Goal: Task Accomplishment & Management: Manage account settings

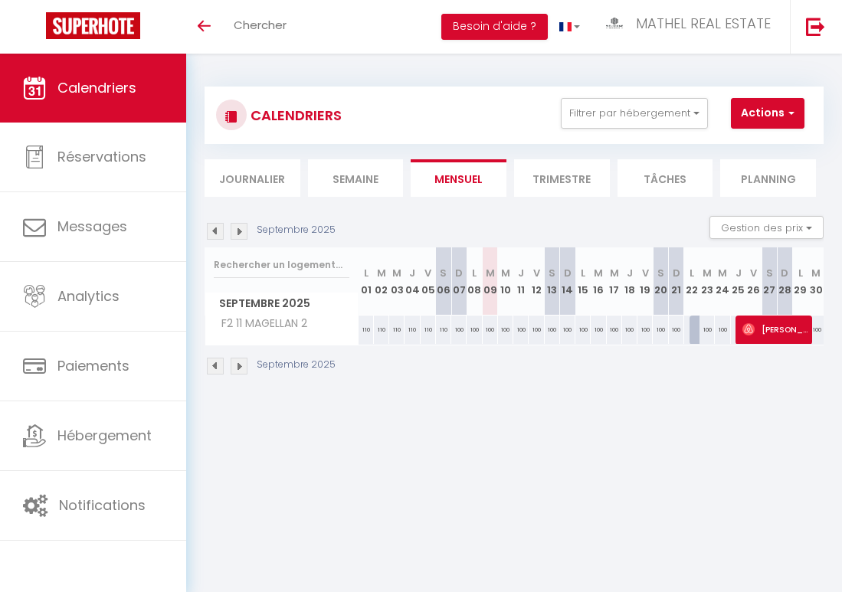
click at [606, 129] on div "CALENDRIERS Filtrer par hébergement Tous F2 2 LAMÉ F3 25 SCANDINAVES F2 6 ARIAN…" at bounding box center [514, 115] width 596 height 34
click at [615, 124] on button "Filtrer par hébergement" at bounding box center [634, 113] width 147 height 31
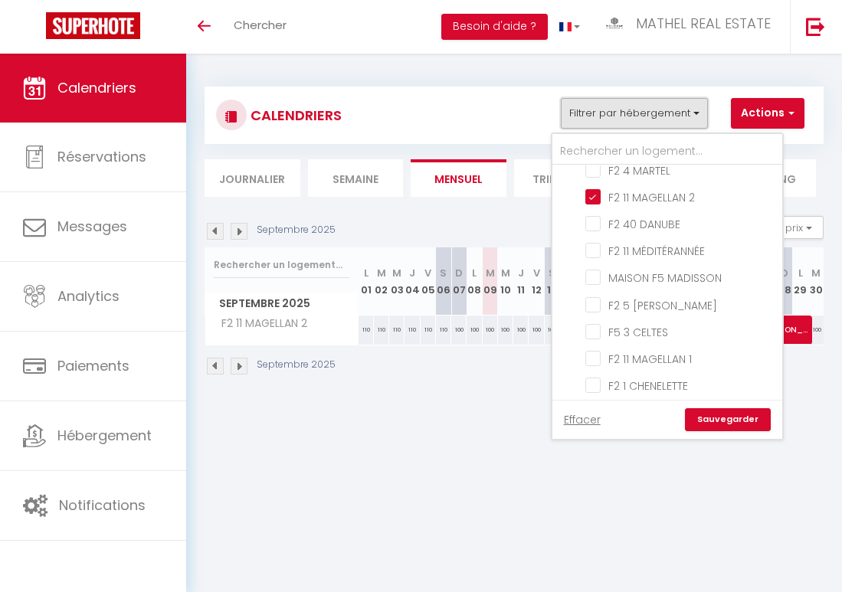
scroll to position [54, 0]
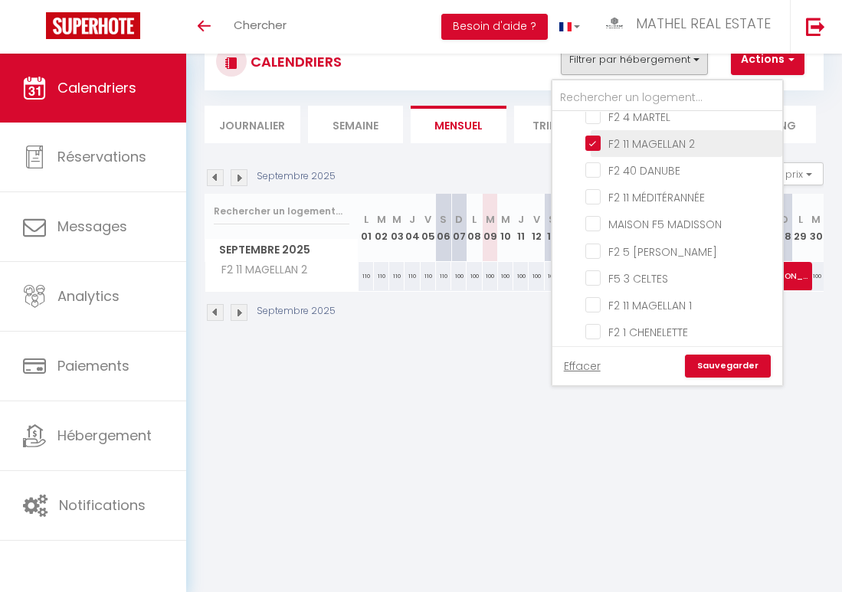
click at [599, 139] on input "F2 11 MAGELLAN 2" at bounding box center [680, 142] width 191 height 15
checkbox input "false"
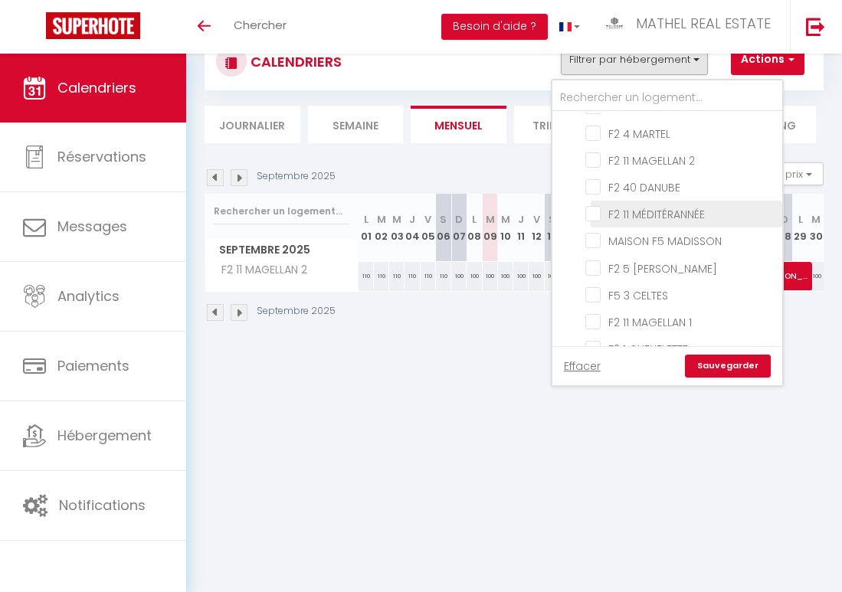
scroll to position [252, 0]
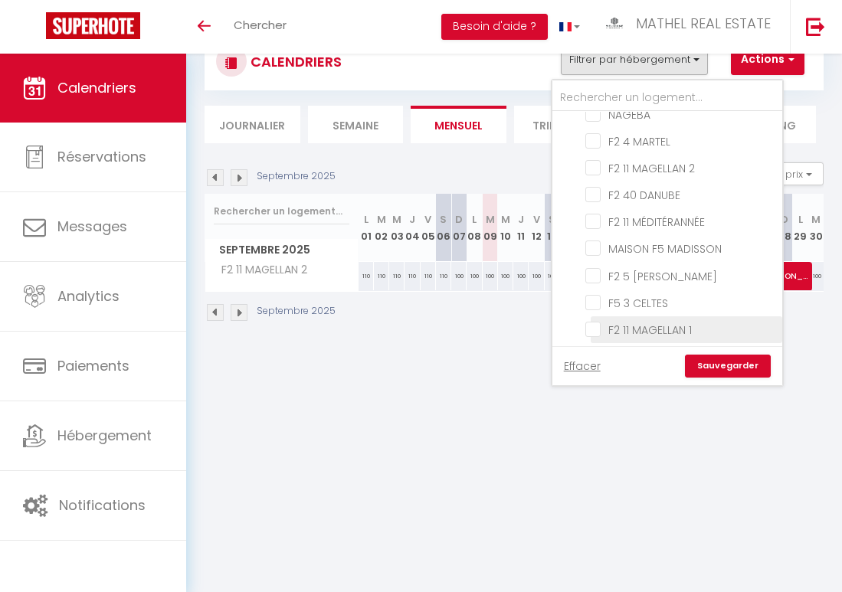
click at [597, 325] on input "F2 11 MAGELLAN 1" at bounding box center [680, 328] width 191 height 15
checkbox input "true"
checkbox input "false"
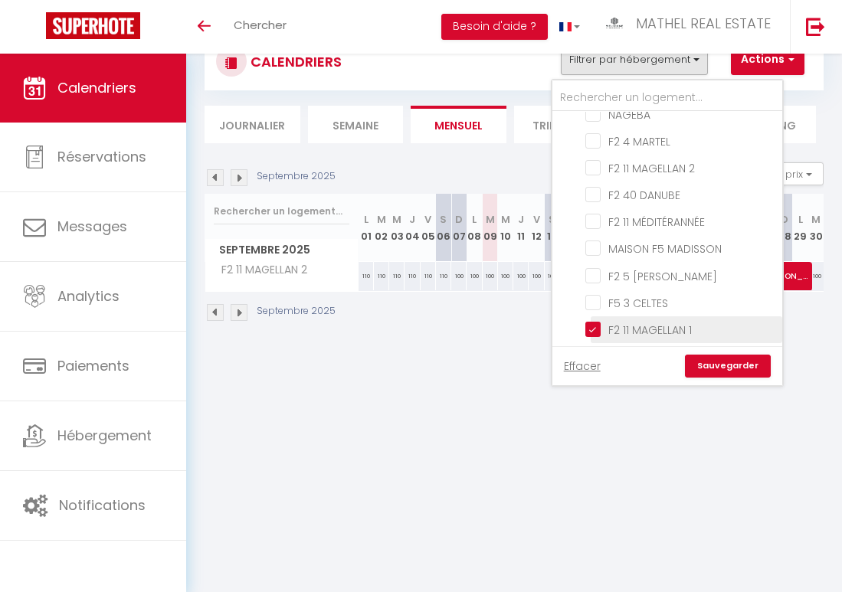
checkbox input "false"
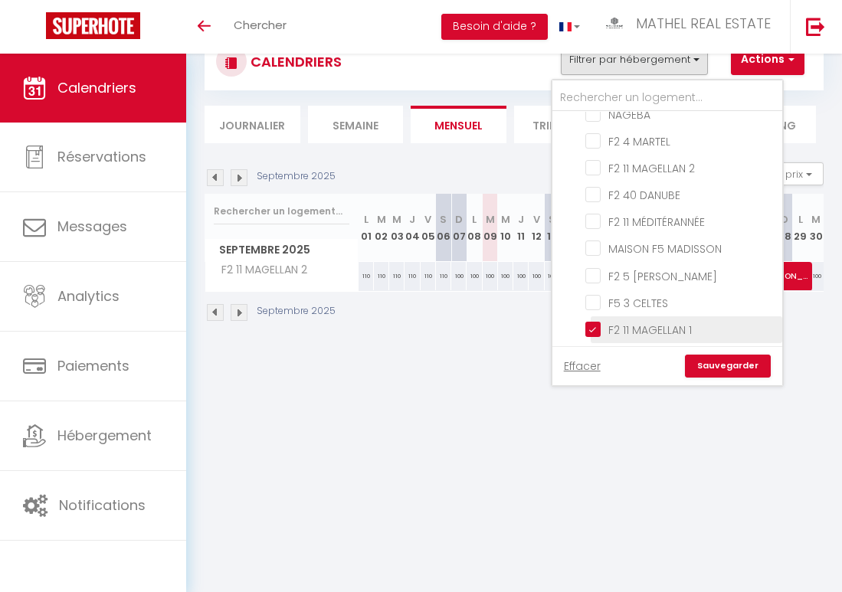
checkbox input "false"
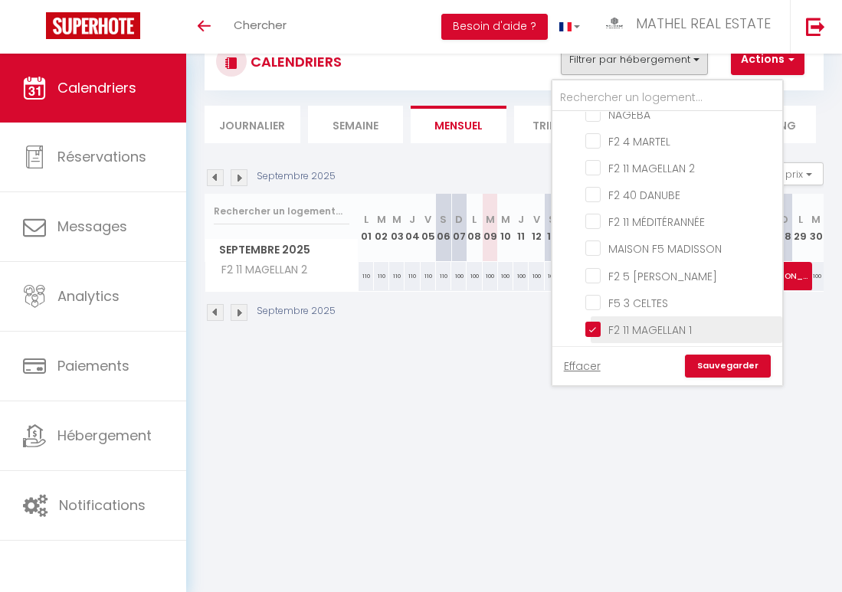
checkbox input "false"
click at [731, 366] on link "Sauvegarder" at bounding box center [728, 366] width 86 height 23
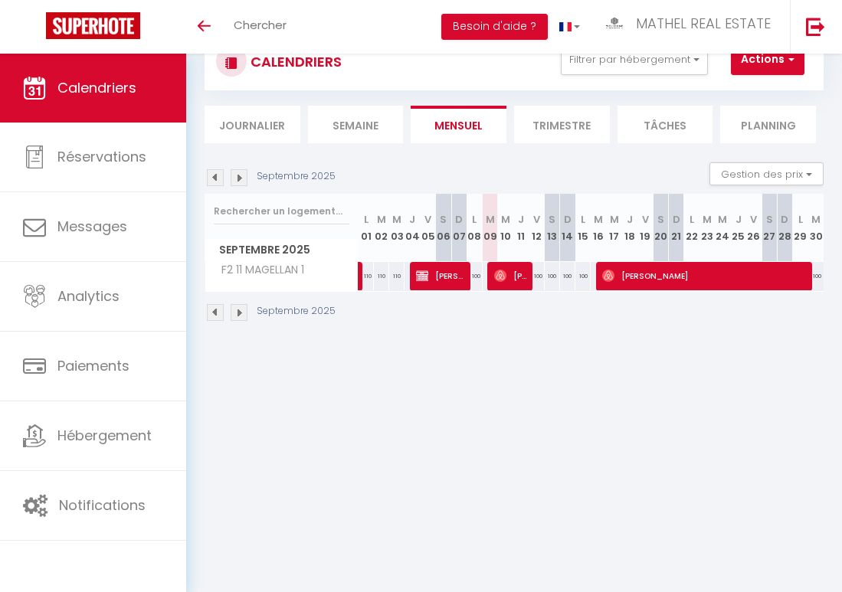
click at [214, 313] on img at bounding box center [215, 312] width 17 height 17
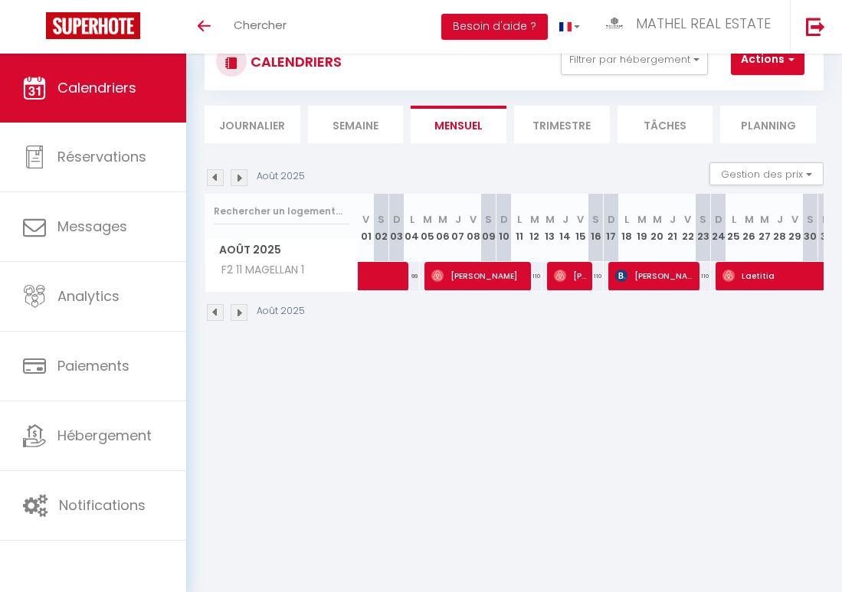
click at [214, 313] on img at bounding box center [215, 312] width 17 height 17
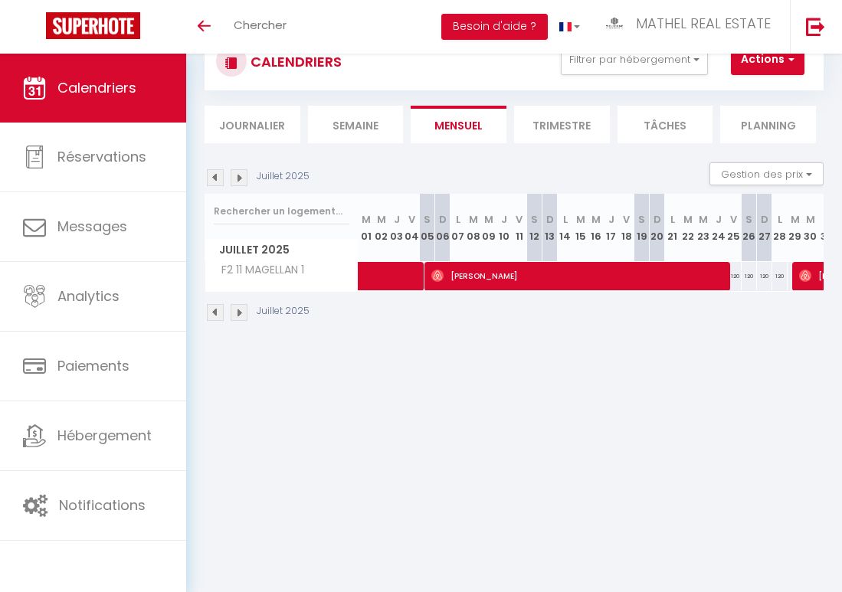
click at [214, 313] on img at bounding box center [215, 312] width 17 height 17
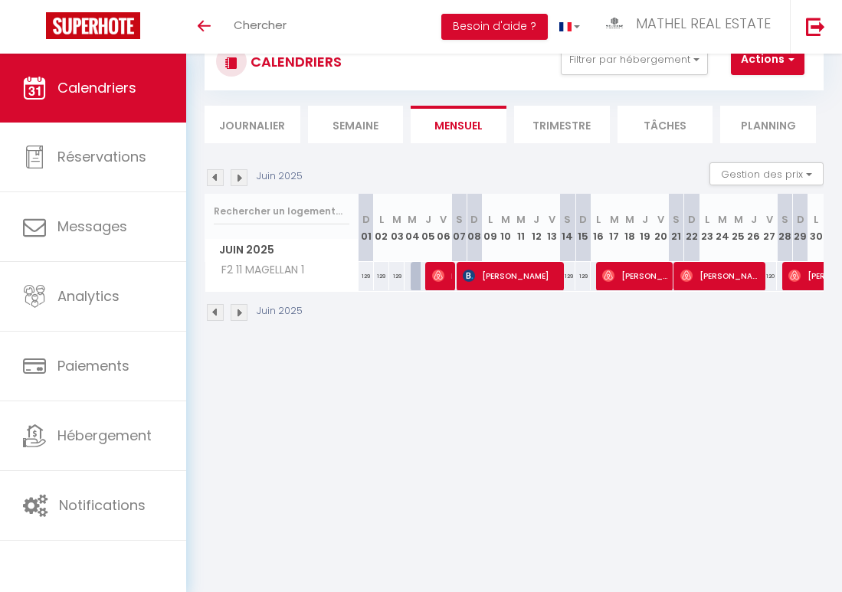
click at [214, 313] on img at bounding box center [215, 312] width 17 height 17
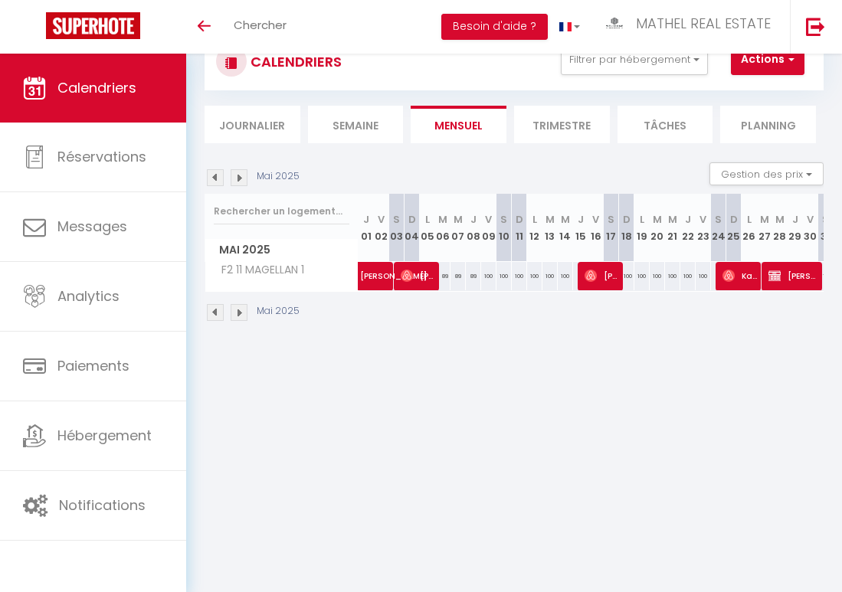
click at [214, 313] on img at bounding box center [215, 312] width 17 height 17
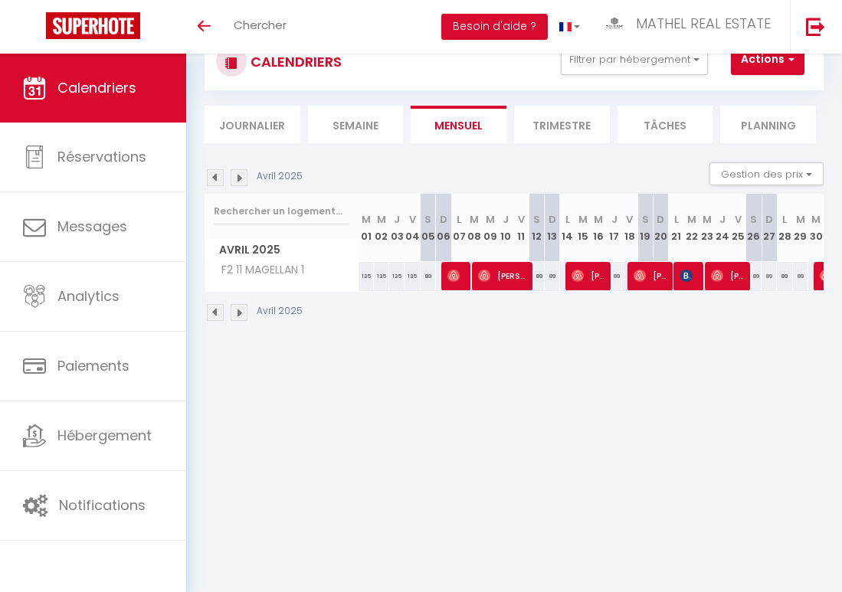
click at [214, 313] on img at bounding box center [215, 312] width 17 height 17
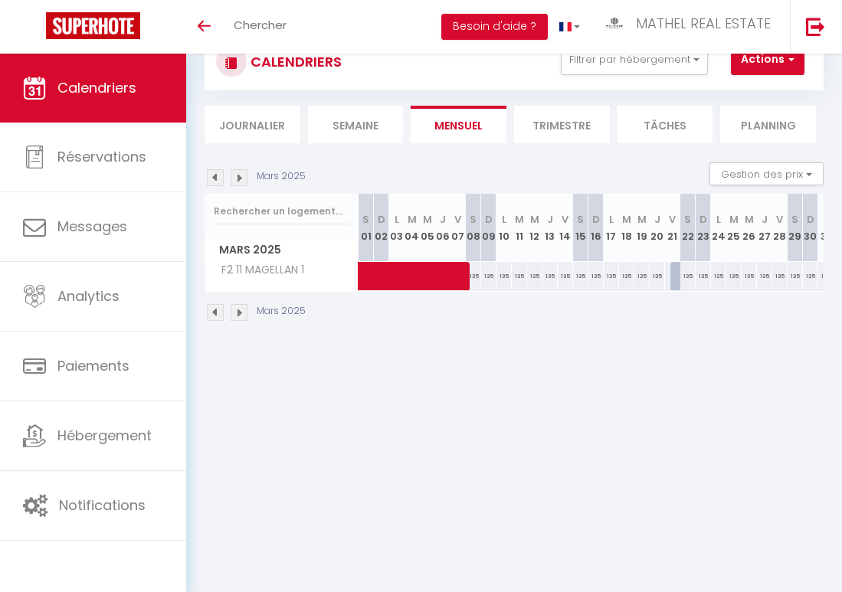
click at [214, 313] on img at bounding box center [215, 312] width 17 height 17
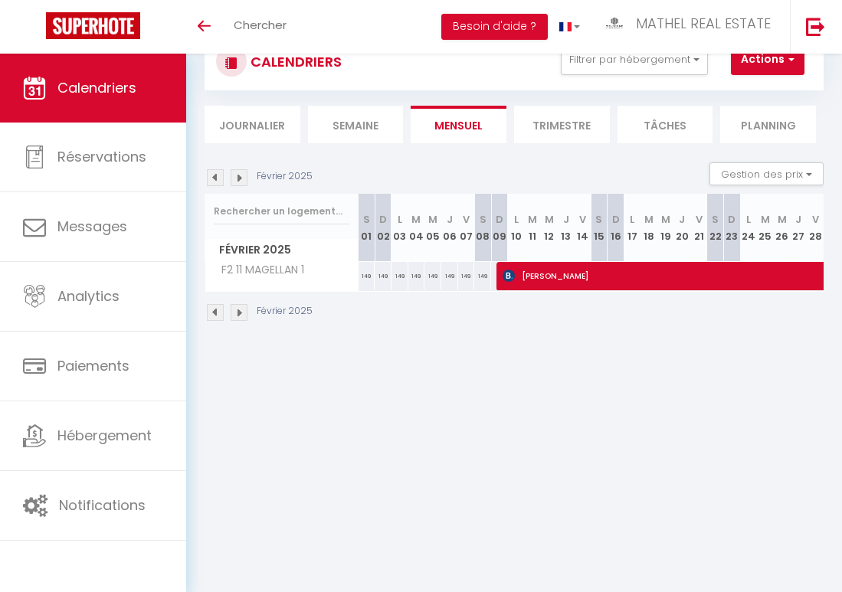
click at [214, 313] on img at bounding box center [215, 312] width 17 height 17
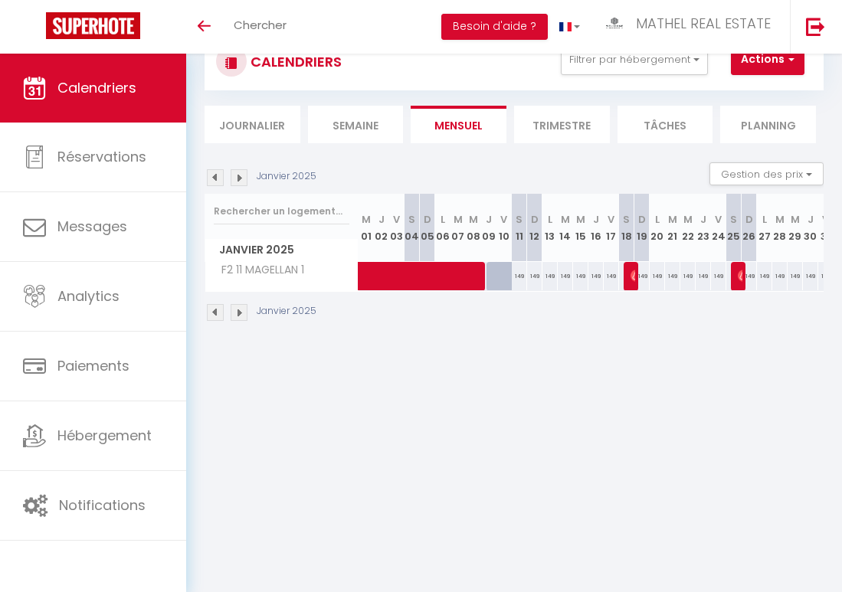
click at [214, 313] on img at bounding box center [215, 312] width 17 height 17
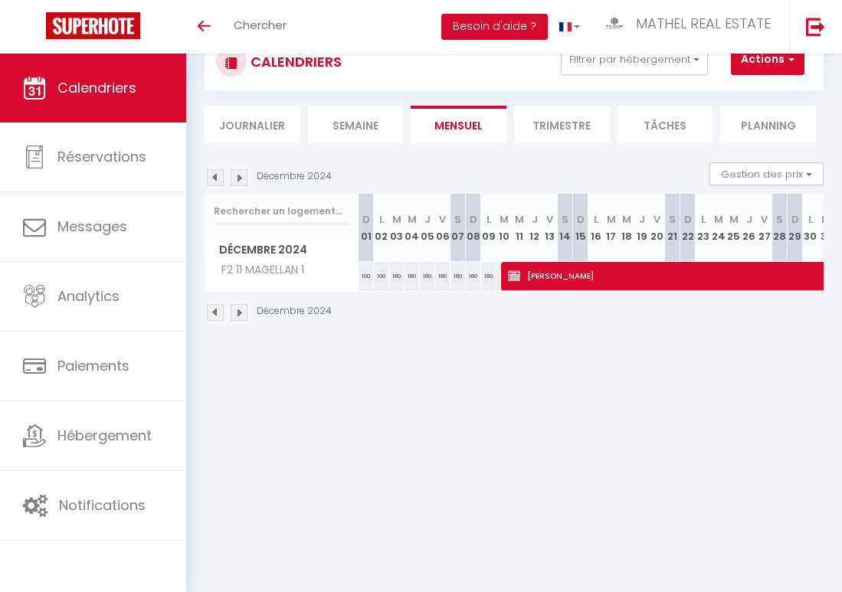
click at [214, 313] on img at bounding box center [215, 312] width 17 height 17
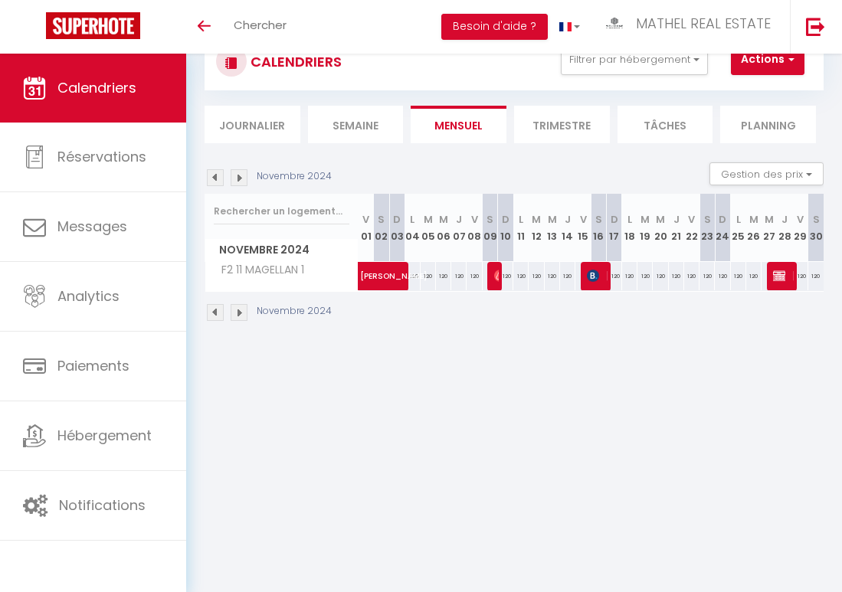
click at [214, 313] on img at bounding box center [215, 312] width 17 height 17
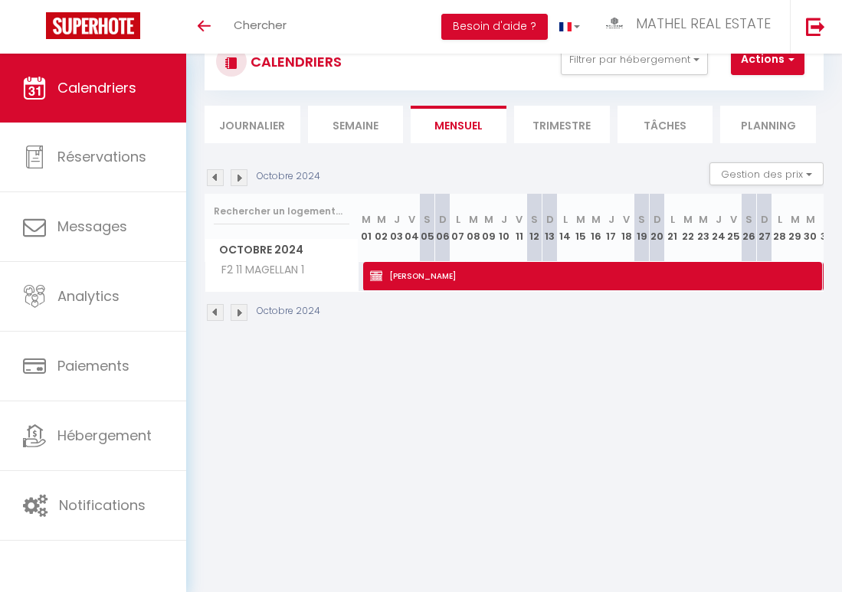
click at [214, 313] on img at bounding box center [215, 312] width 17 height 17
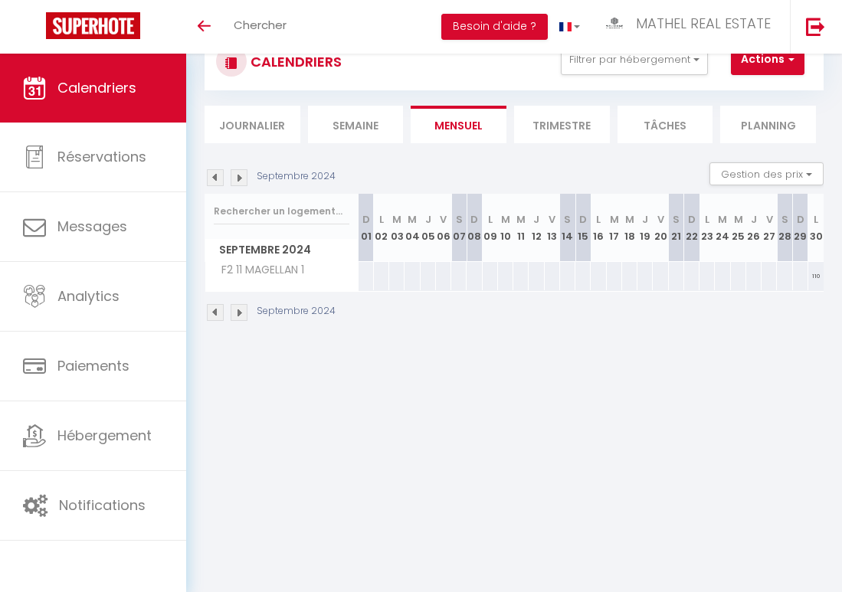
click at [238, 310] on img at bounding box center [239, 312] width 17 height 17
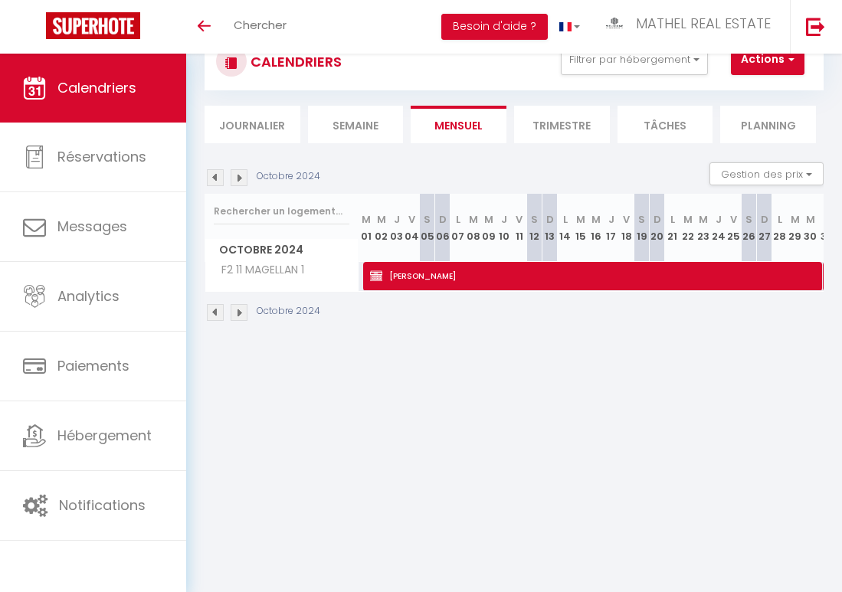
click at [221, 311] on img at bounding box center [215, 312] width 17 height 17
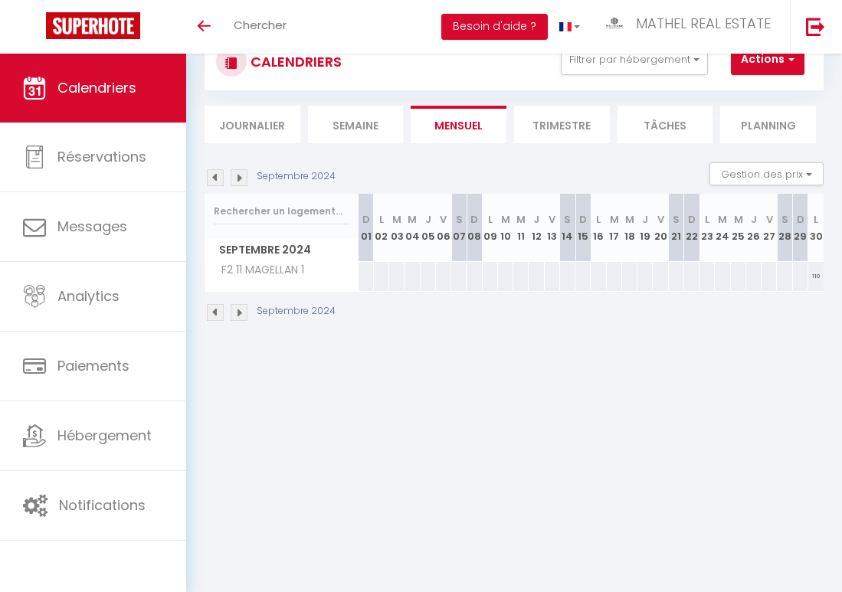
click at [219, 312] on img at bounding box center [215, 312] width 17 height 17
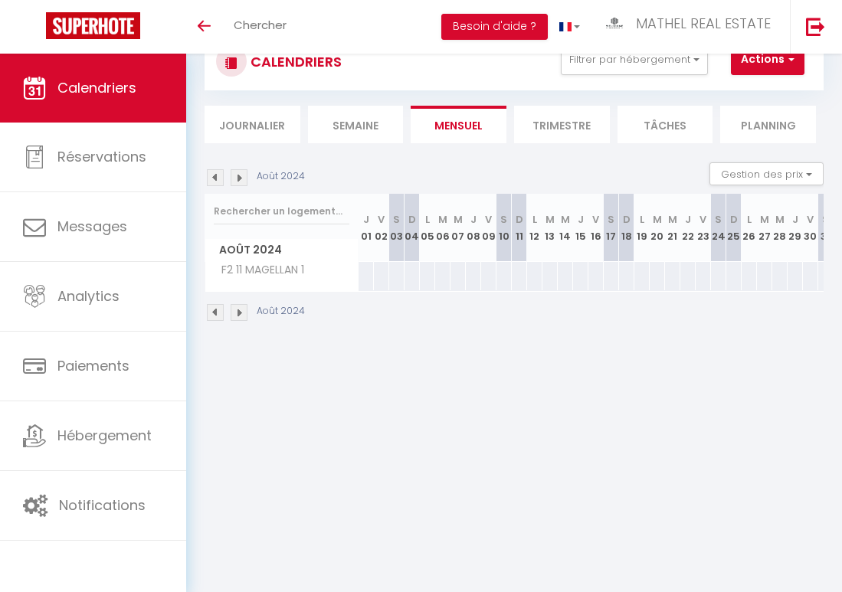
click at [243, 313] on img at bounding box center [239, 312] width 17 height 17
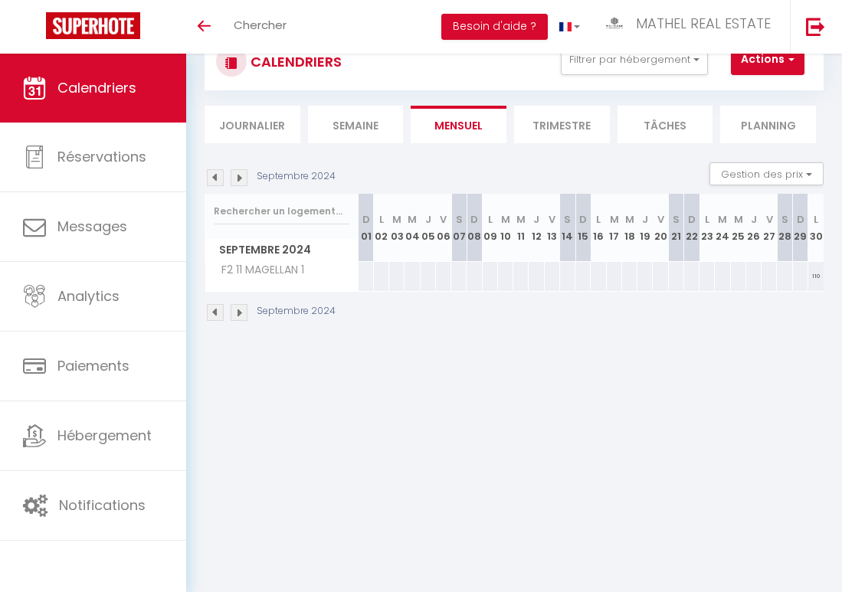
click at [243, 313] on img at bounding box center [239, 312] width 17 height 17
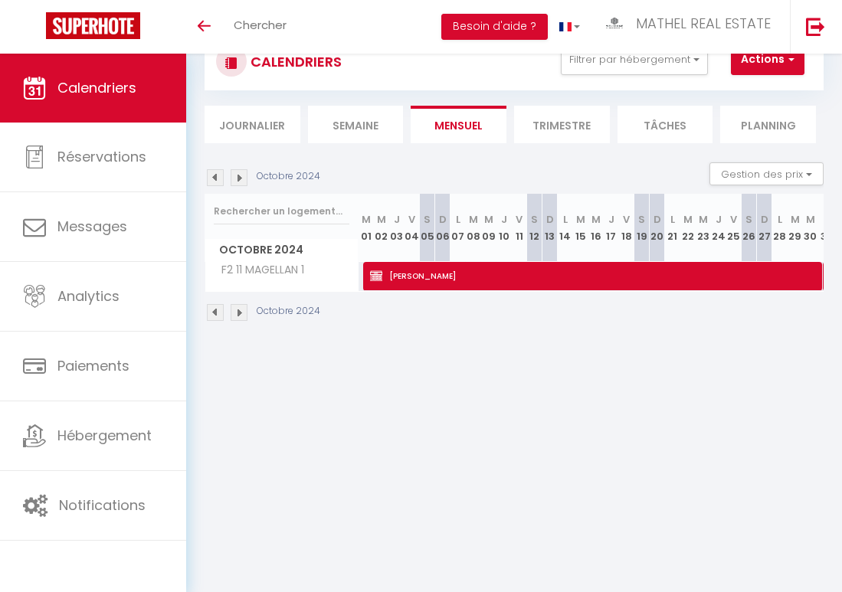
click at [246, 179] on img at bounding box center [239, 177] width 17 height 17
select select
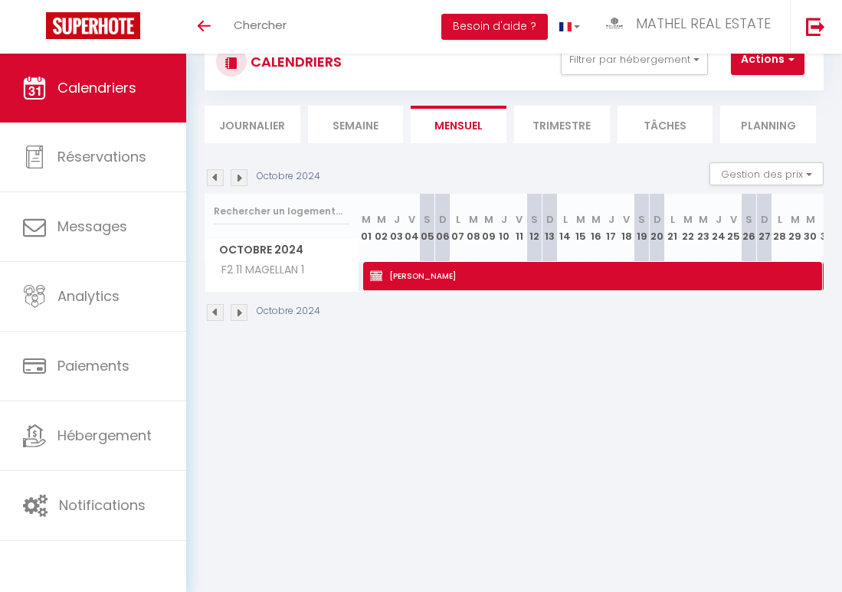
select select
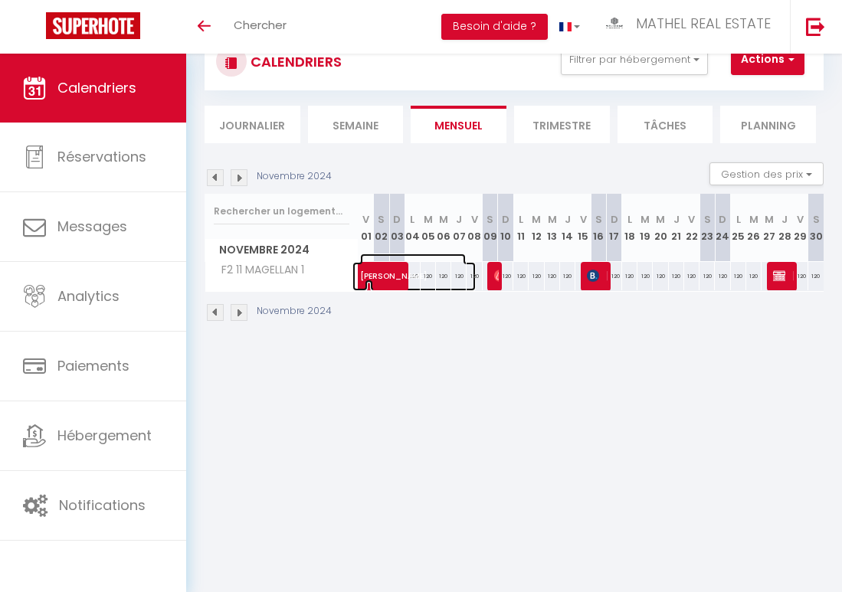
click at [377, 278] on span "Sean Smith" at bounding box center [413, 268] width 106 height 29
select select "OK"
select select "0"
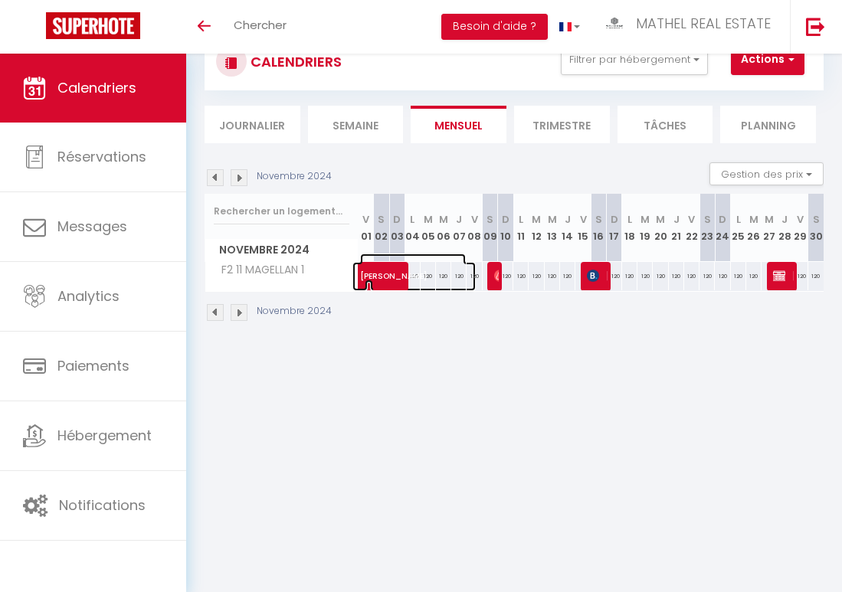
select select "1"
select select
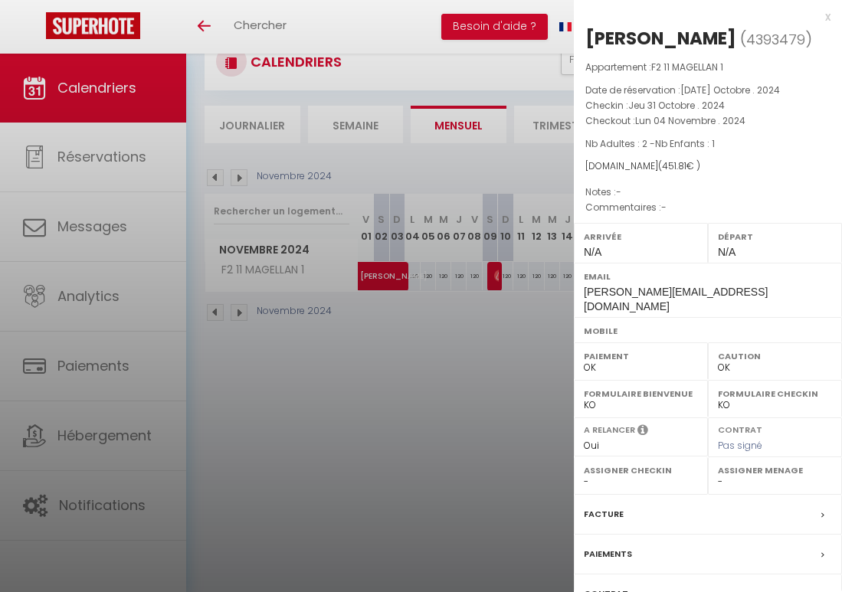
click at [673, 44] on div "Sean Smith" at bounding box center [660, 38] width 151 height 25
copy div "Smith"
click at [498, 276] on div at bounding box center [421, 296] width 842 height 592
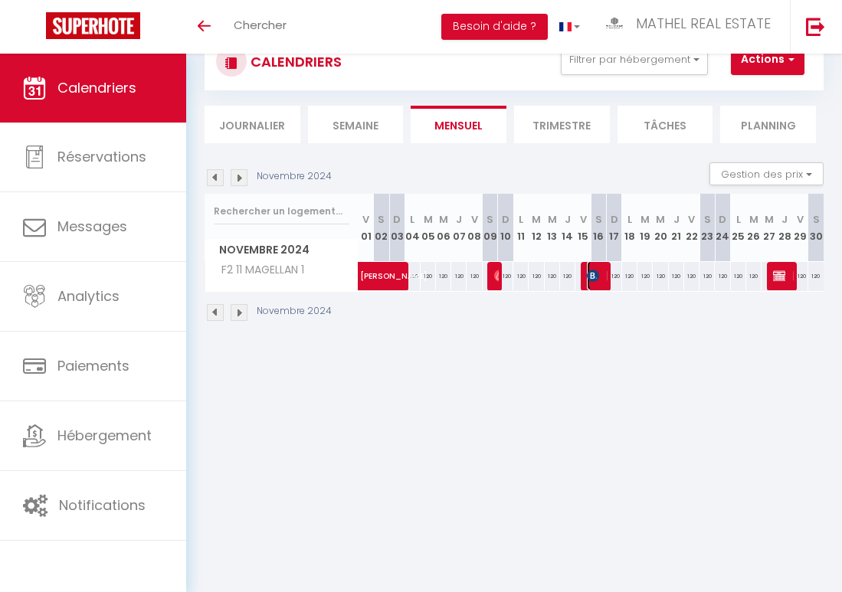
click at [600, 270] on span "Layla Lenoir" at bounding box center [597, 275] width 21 height 29
select select "KO"
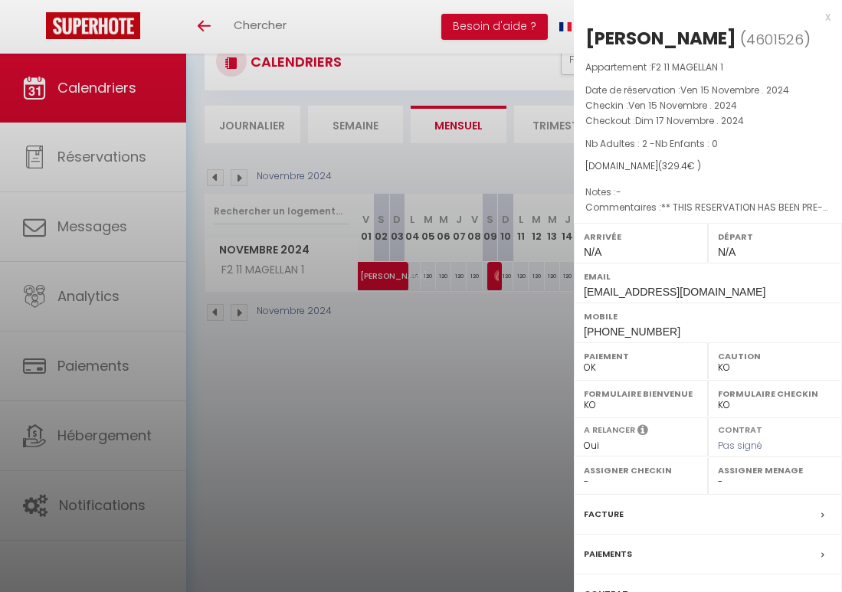
click at [512, 303] on div at bounding box center [421, 296] width 842 height 592
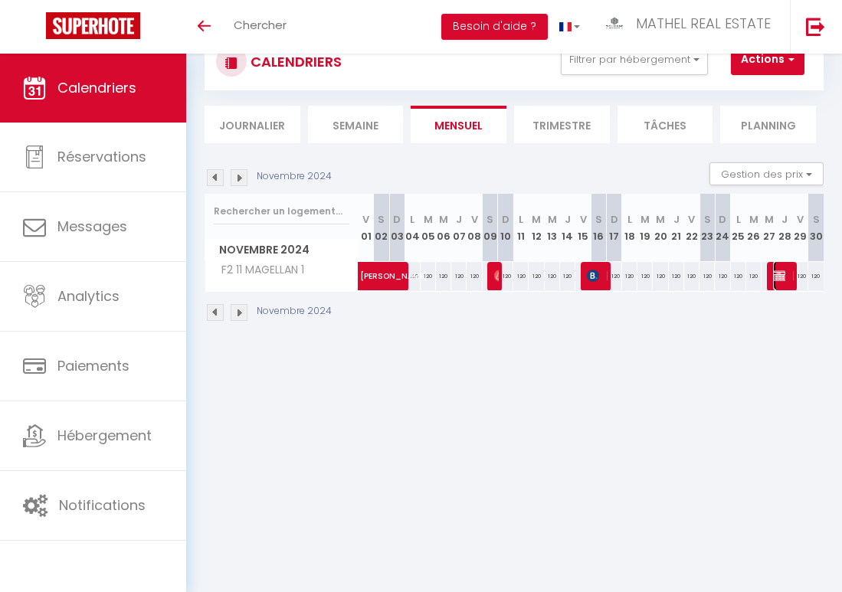
click at [779, 275] on img at bounding box center [779, 276] width 12 height 12
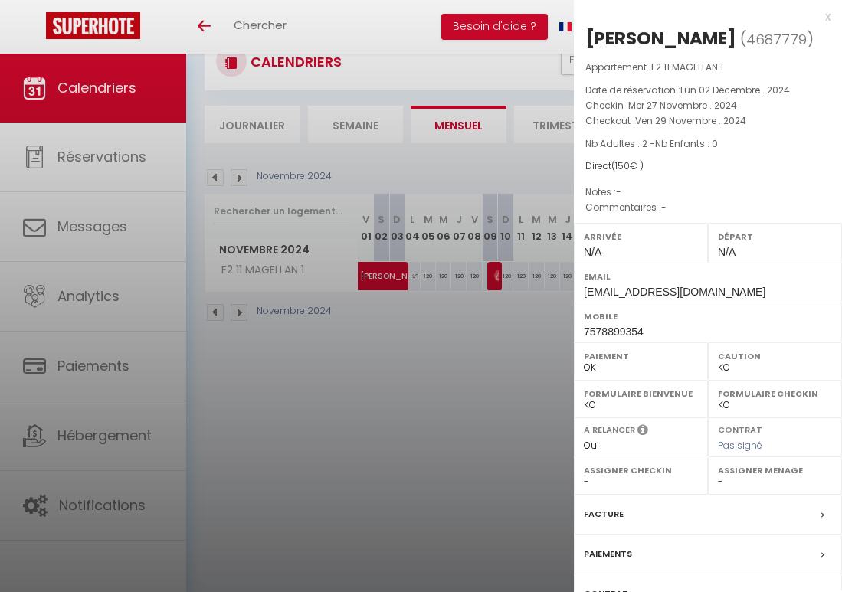
click at [515, 334] on div at bounding box center [421, 296] width 842 height 592
